Goal: Information Seeking & Learning: Learn about a topic

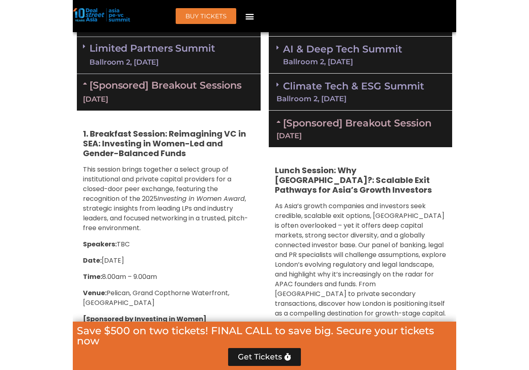
scroll to position [650, 0]
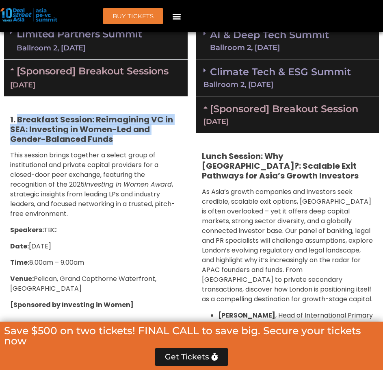
drag, startPoint x: 115, startPoint y: 137, endPoint x: 18, endPoint y: 117, distance: 99.7
click at [18, 117] on h5 "1. Breakfast Session: Reimagining VC in SEA: Investing in Women-Led and Gender-…" at bounding box center [95, 129] width 171 height 29
copy strong "Breakfast Session: Reimagining VC in SEA: Investing in Women-Led and Gender-Bal…"
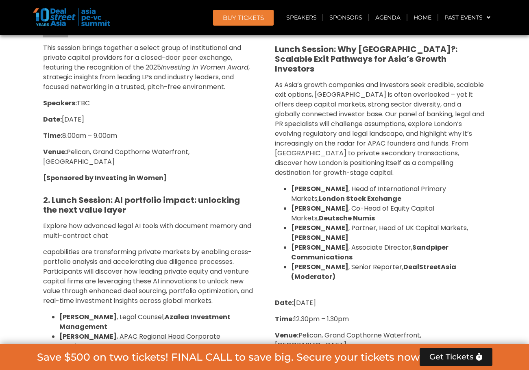
scroll to position [731, 0]
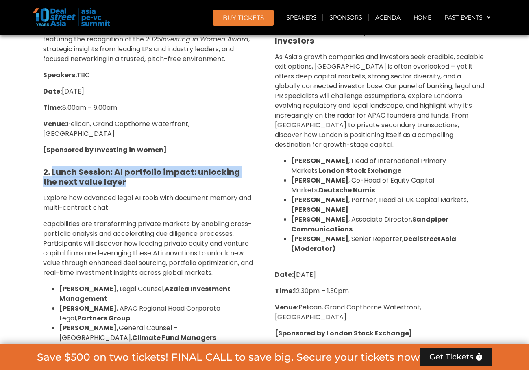
drag, startPoint x: 98, startPoint y: 170, endPoint x: 52, endPoint y: 161, distance: 46.9
click at [52, 167] on h5 "2. Lunch Session: AI portfolio impact: unlocking the next value layer" at bounding box center [148, 177] width 211 height 20
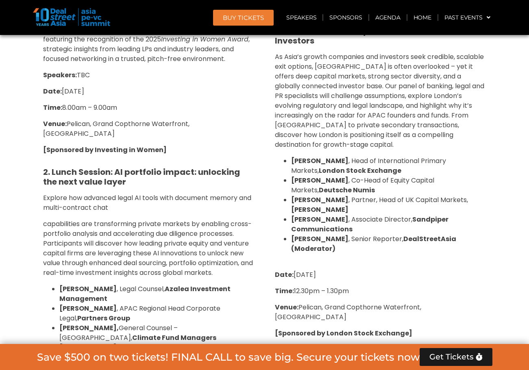
click at [254, 190] on div "1. Breakfast Session: Reimagining VC in SEA: Investing in Women-Led and Gender-…" at bounding box center [148, 358] width 223 height 794
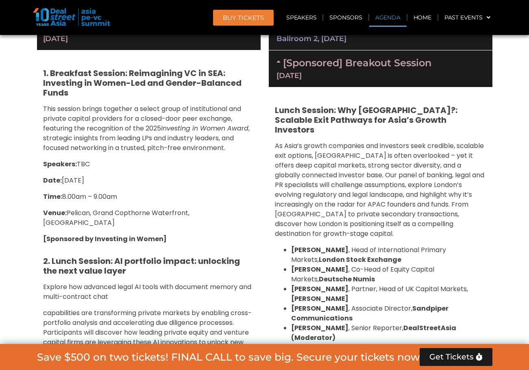
scroll to position [569, 0]
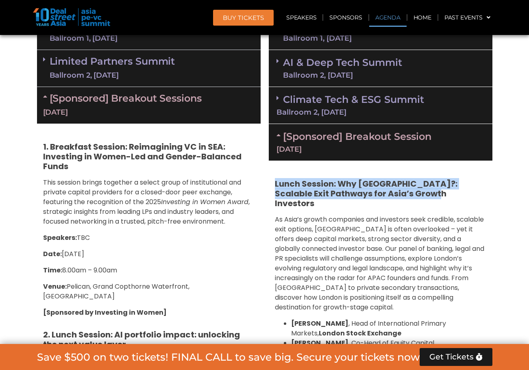
drag, startPoint x: 434, startPoint y: 191, endPoint x: 274, endPoint y: 184, distance: 160.6
click at [274, 184] on div "Lunch Session: Why [GEOGRAPHIC_DATA]?: Scalable Exit Pathways for Asia’s Growth…" at bounding box center [380, 337] width 223 height 353
copy strong "Lunch Session: Why [GEOGRAPHIC_DATA]?: Scalable Exit Pathways for Asia’s Growth…"
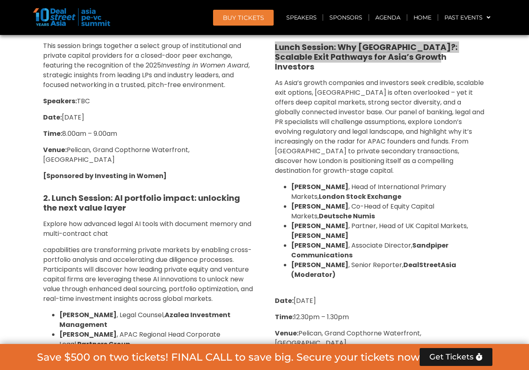
scroll to position [731, 0]
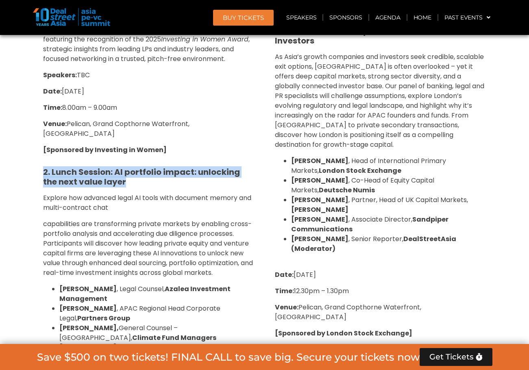
drag, startPoint x: 115, startPoint y: 172, endPoint x: 37, endPoint y: 161, distance: 78.4
click at [37, 161] on div "1. Breakfast Session: Reimagining VC in SEA: Investing in Women-Led and Gender-…" at bounding box center [148, 358] width 223 height 794
click at [111, 171] on h5 "2. Lunch Session: AI portfolio impact: unlocking the next value layer" at bounding box center [148, 177] width 211 height 20
drag, startPoint x: 111, startPoint y: 172, endPoint x: 52, endPoint y: 163, distance: 59.7
click at [52, 167] on h5 "2. Lunch Session: AI portfolio impact: unlocking the next value layer" at bounding box center [148, 177] width 211 height 20
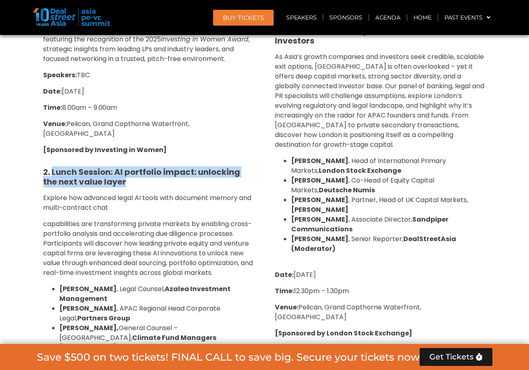
copy strong "Lunch Session: AI portfolio impact: unlocking the next value layer"
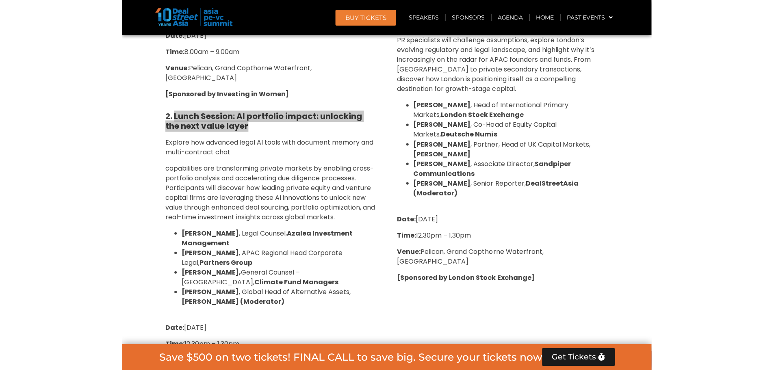
scroll to position [853, 0]
